Goal: Task Accomplishment & Management: Use online tool/utility

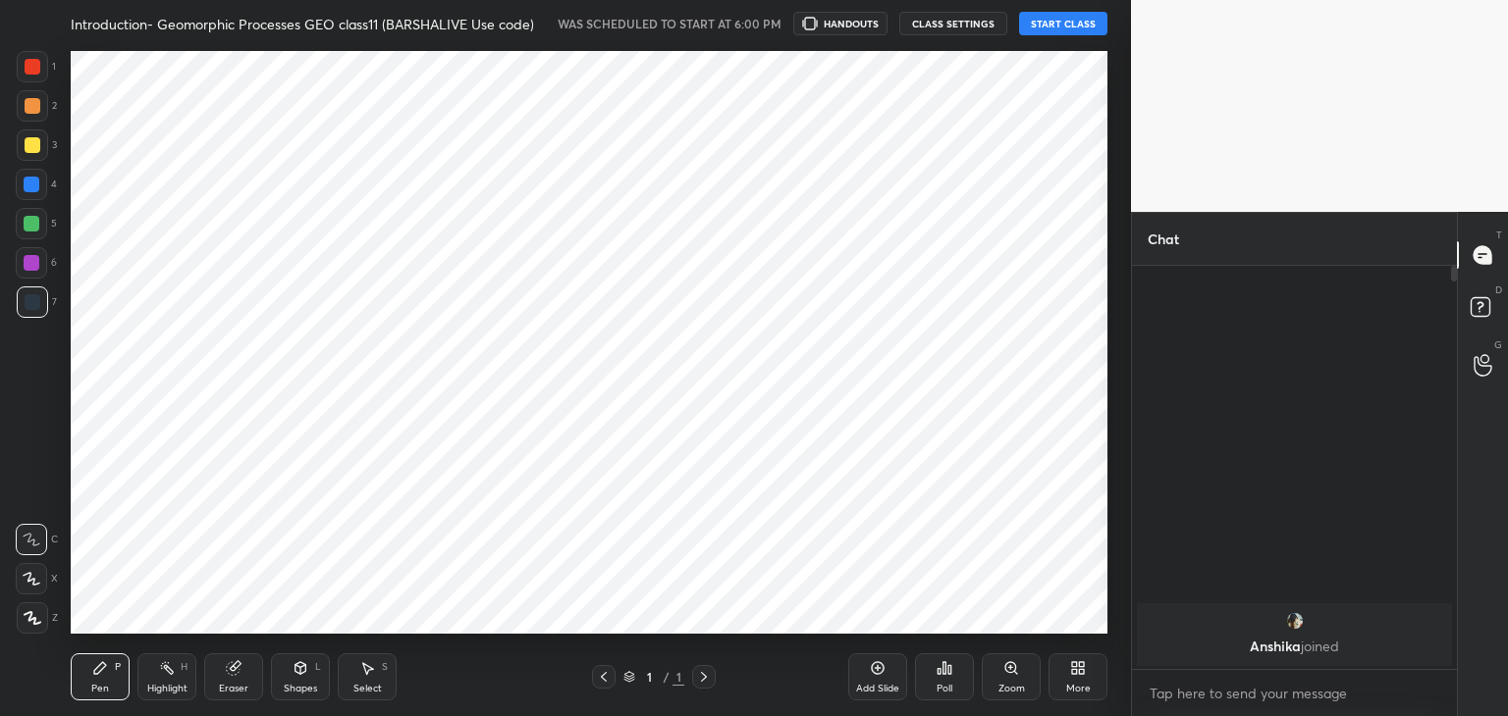
scroll to position [445, 319]
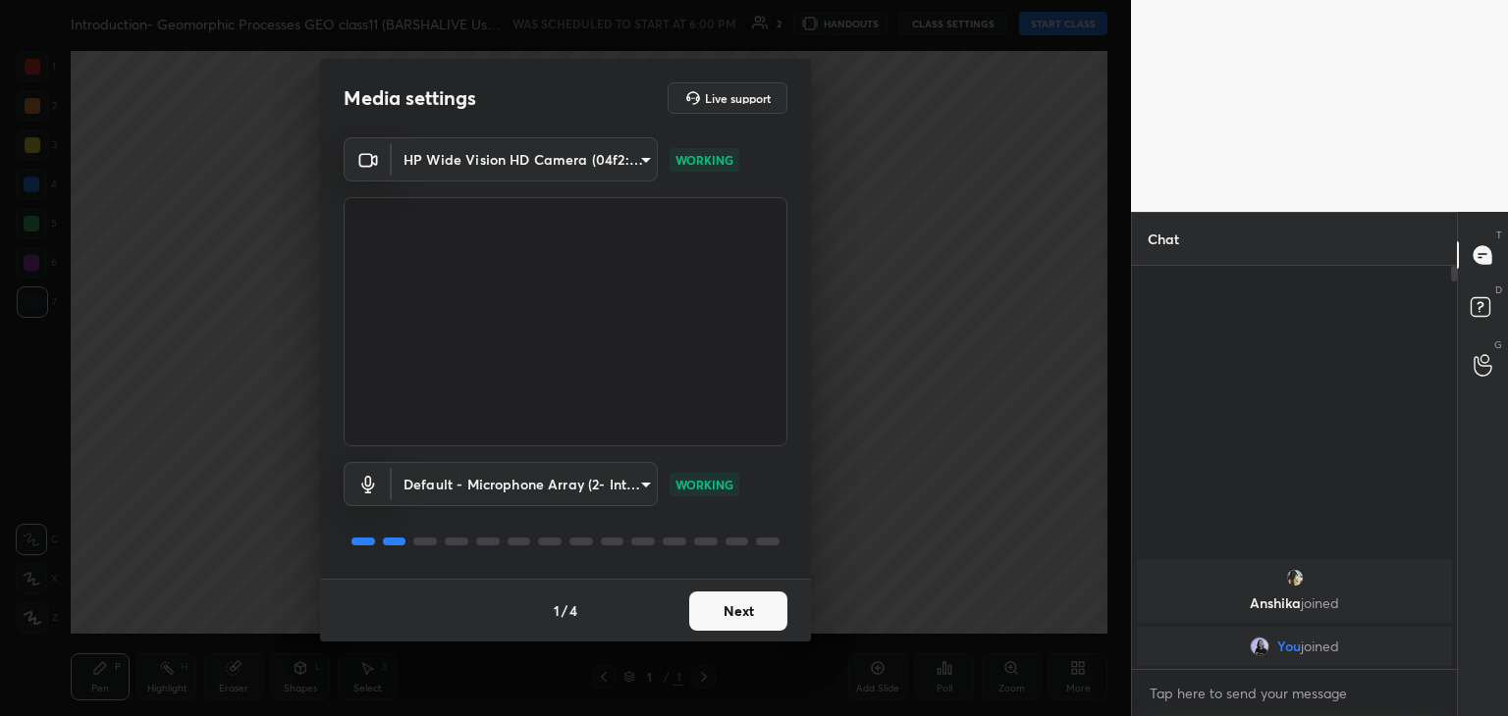
click at [718, 602] on button "Next" at bounding box center [738, 611] width 98 height 39
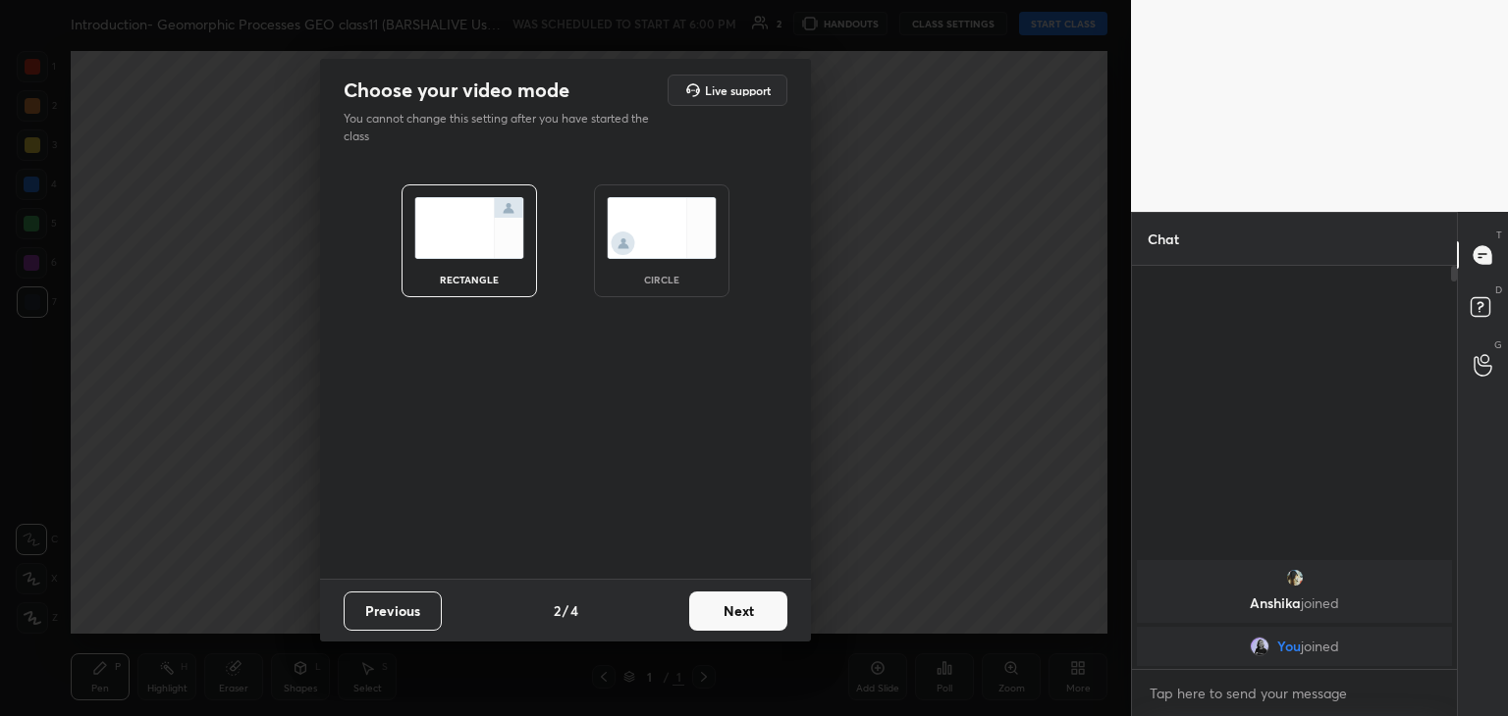
click at [674, 219] on img at bounding box center [662, 228] width 110 height 62
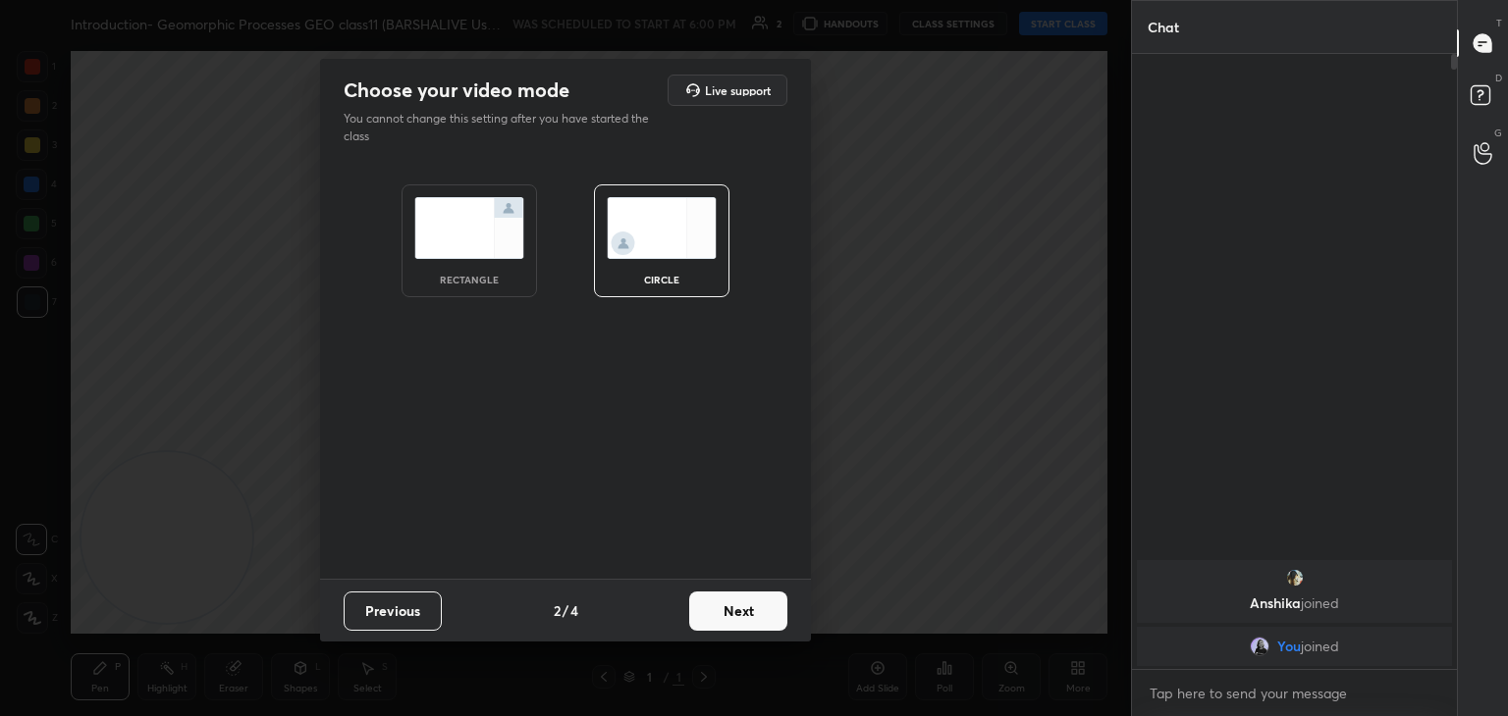
click at [758, 611] on button "Next" at bounding box center [738, 611] width 98 height 39
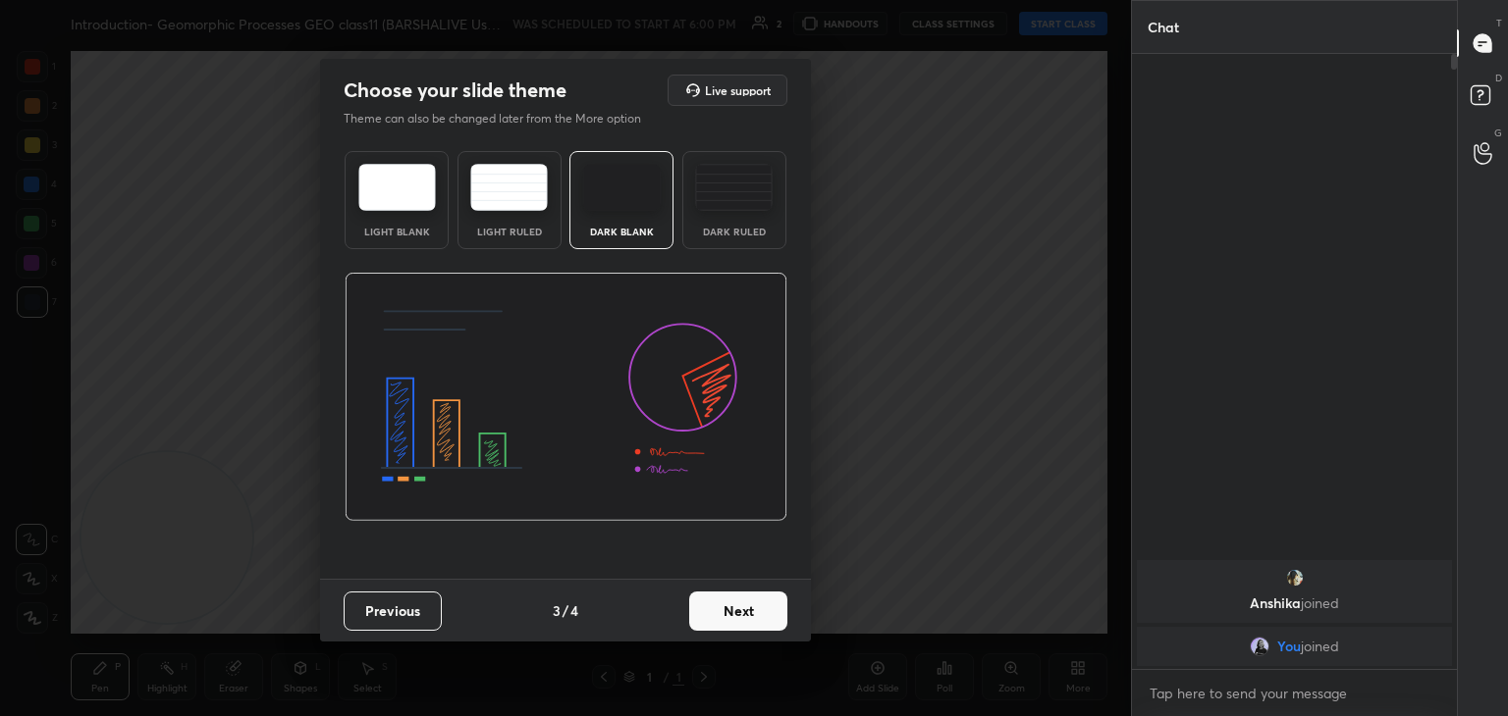
click at [758, 611] on button "Next" at bounding box center [738, 611] width 98 height 39
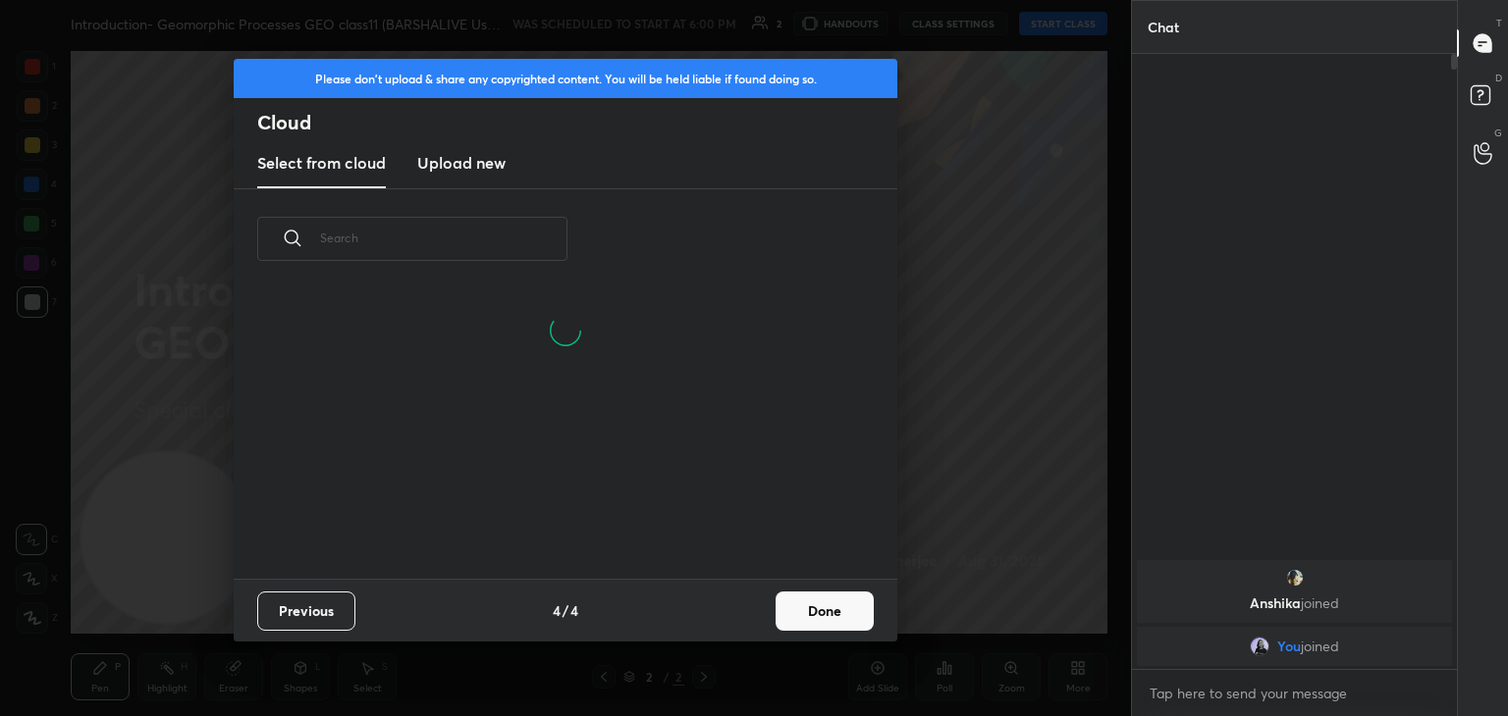
click at [813, 598] on button "Done" at bounding box center [824, 611] width 98 height 39
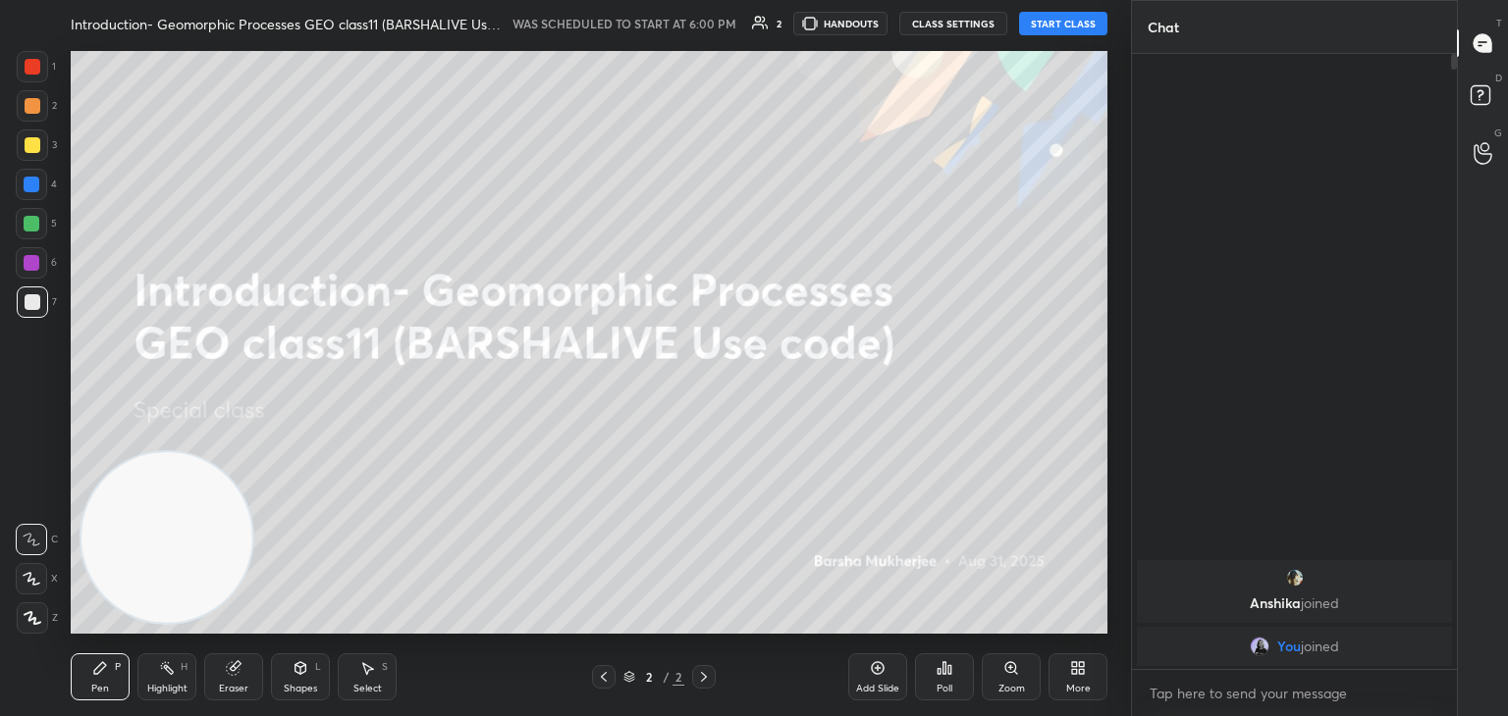
click at [1078, 21] on button "START CLASS" at bounding box center [1063, 24] width 88 height 24
click at [1078, 21] on button "End Class" at bounding box center [1067, 24] width 80 height 24
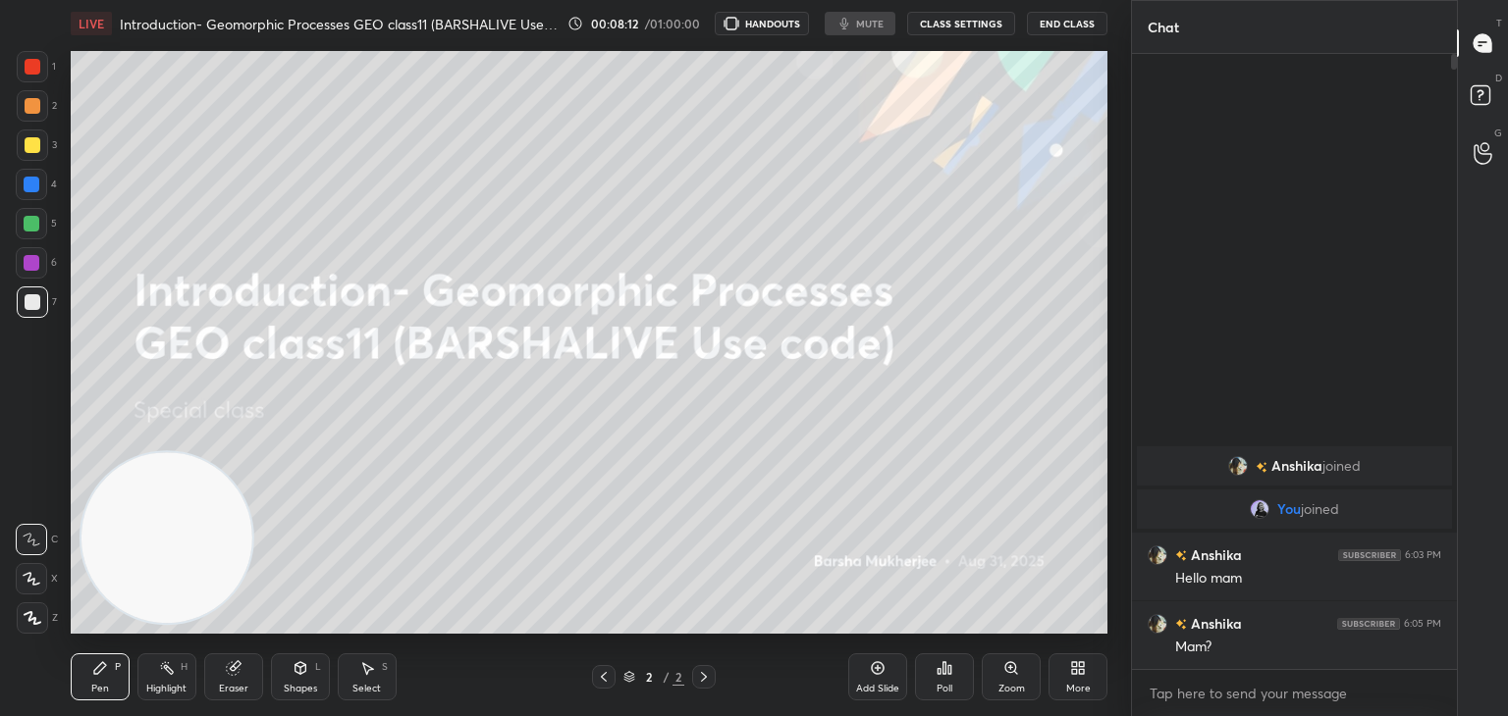
scroll to position [97557, 97096]
